Goal: Information Seeking & Learning: Learn about a topic

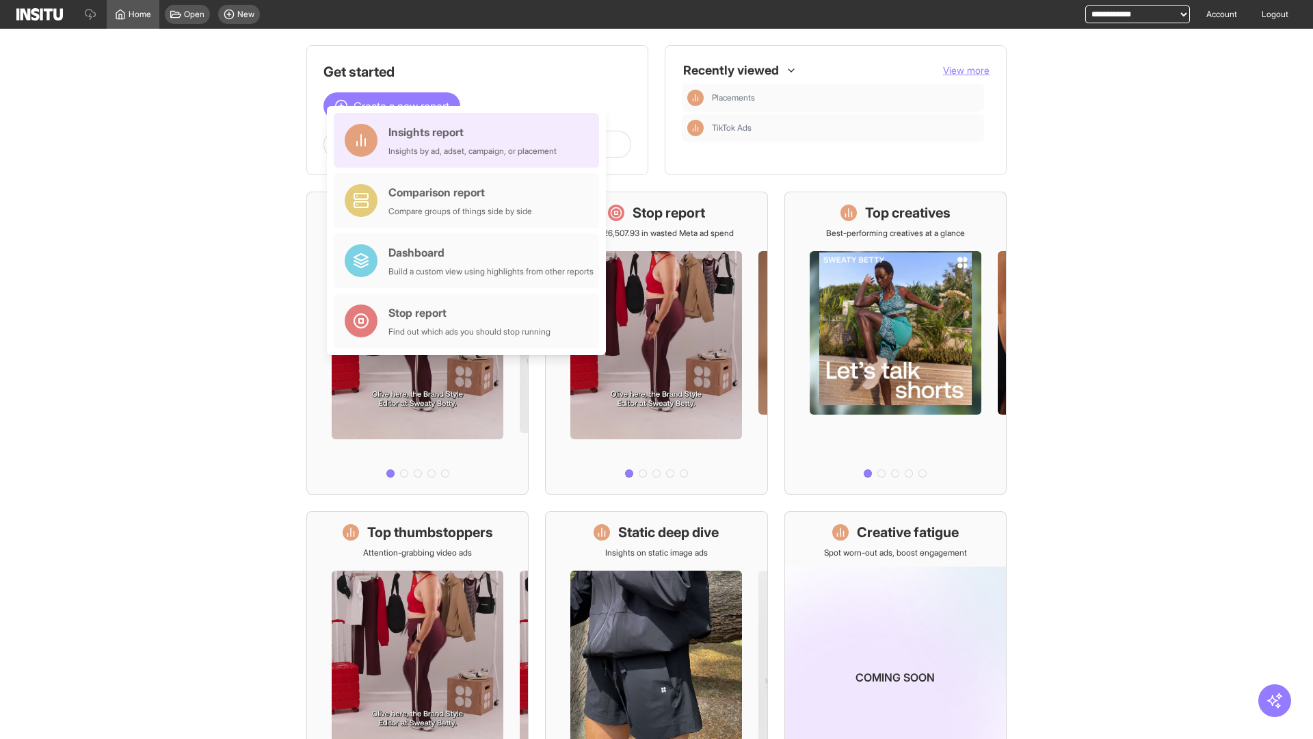
click at [470, 140] on div "Insights report Insights by ad, adset, campaign, or placement" at bounding box center [472, 140] width 168 height 33
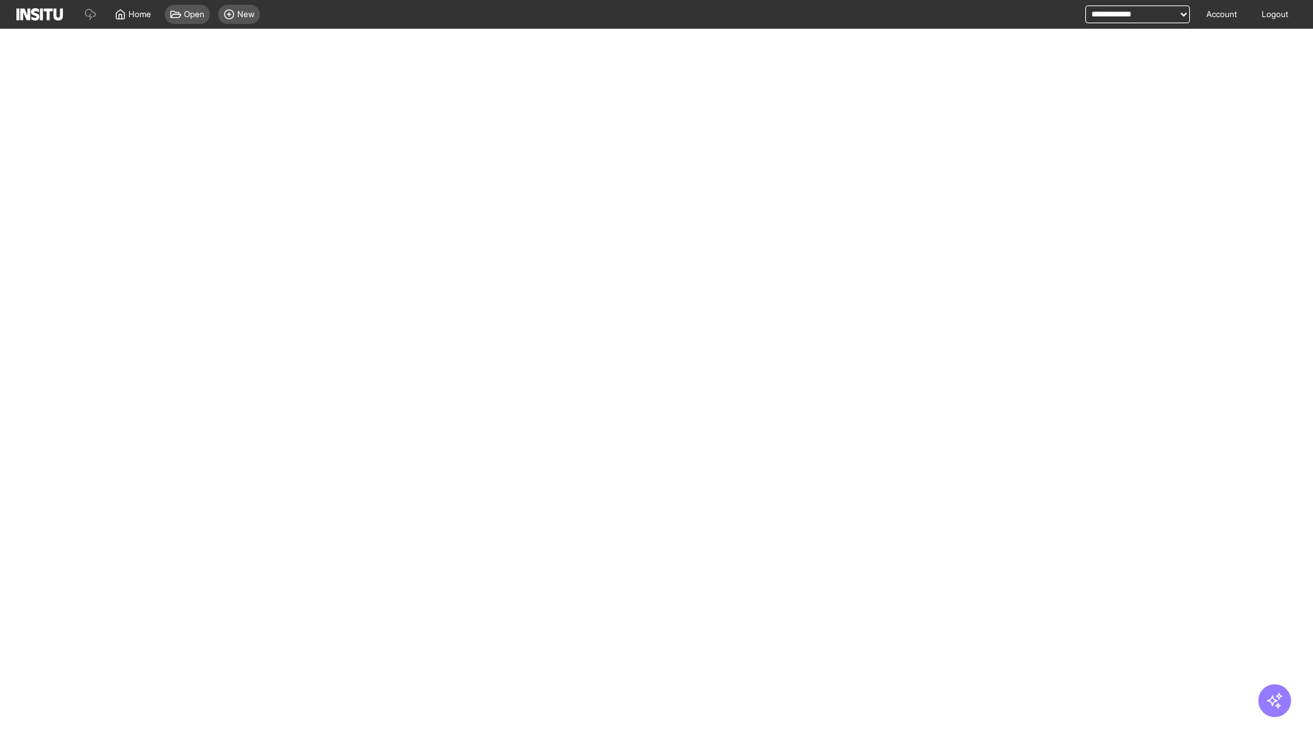
select select "**"
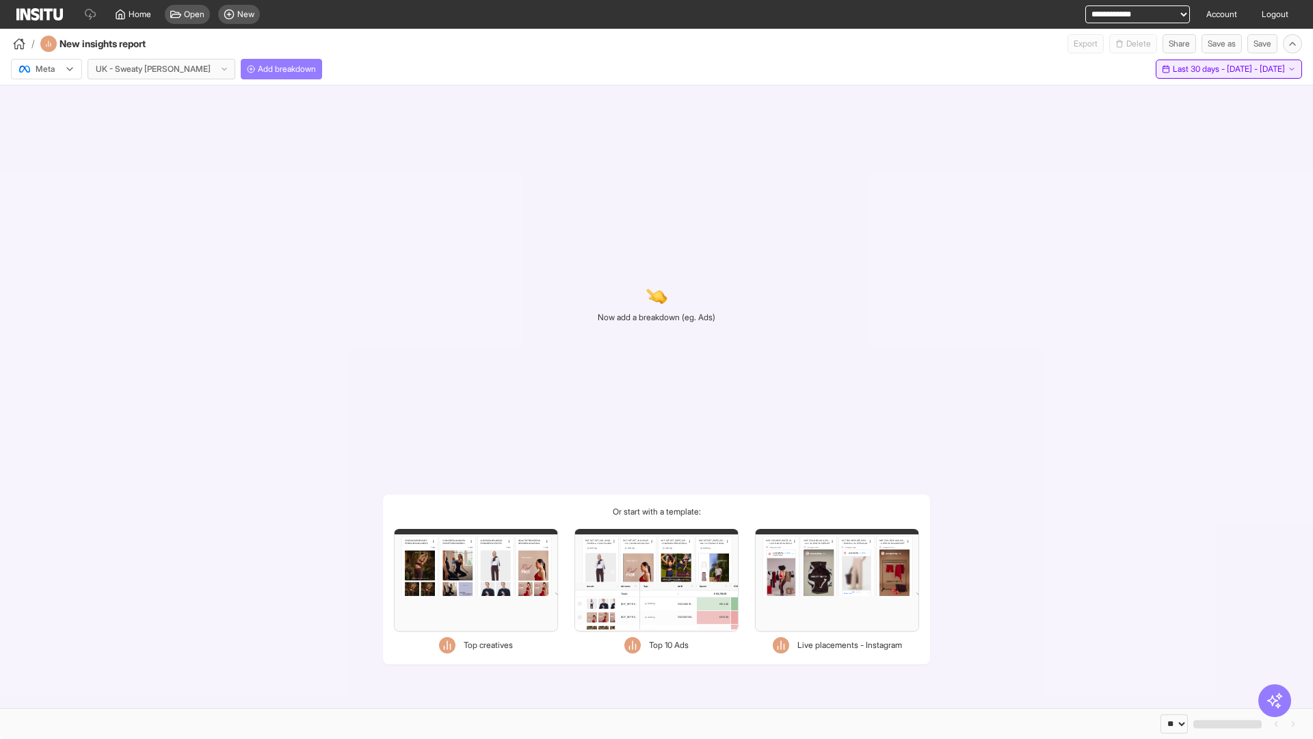
click at [1202, 69] on span "Last 30 days - [DATE] - [DATE]" at bounding box center [1229, 69] width 112 height 11
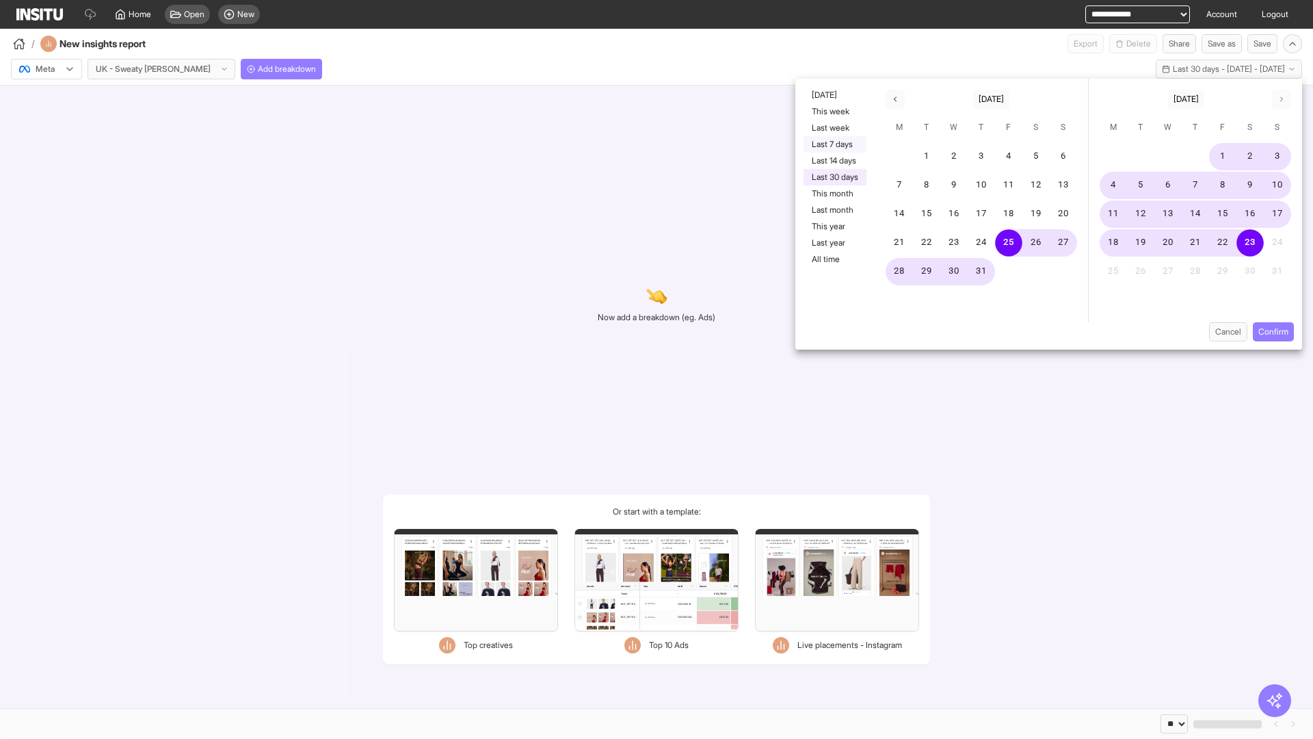
click at [834, 144] on button "Last 7 days" at bounding box center [835, 144] width 63 height 16
